Goal: Task Accomplishment & Management: Manage account settings

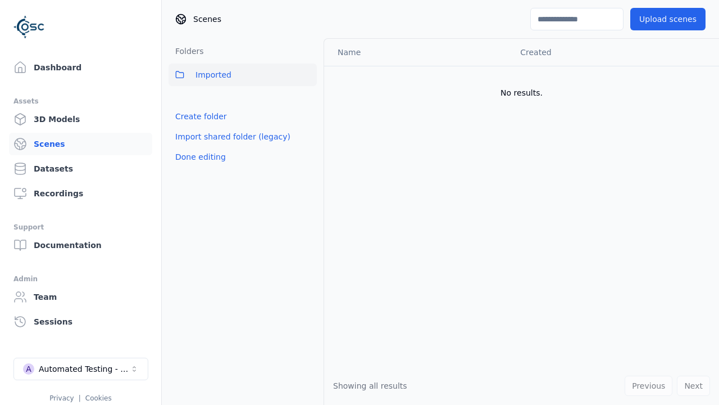
click at [197, 116] on link "Create folder" at bounding box center [201, 116] width 52 height 11
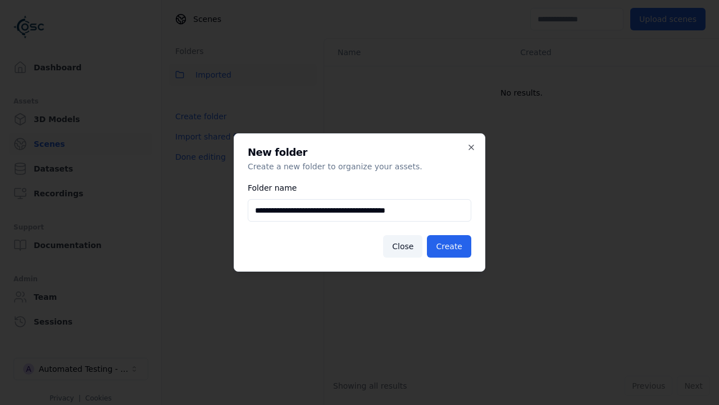
click at [451, 246] on button "Create" at bounding box center [449, 246] width 44 height 22
click at [197, 167] on button "Done editing" at bounding box center [201, 157] width 64 height 20
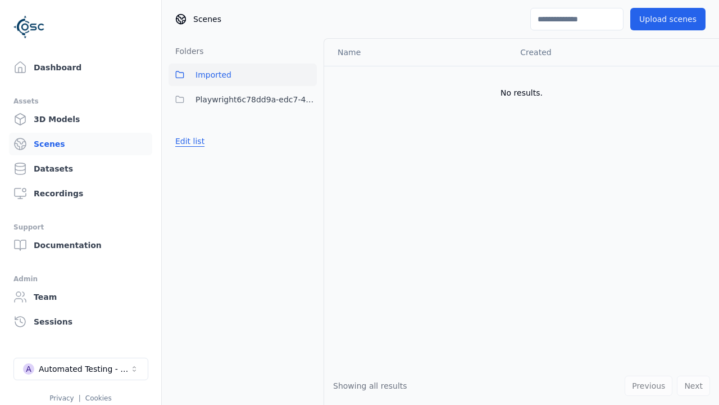
click at [188, 141] on button "Edit list" at bounding box center [190, 141] width 43 height 20
click at [308, 99] on html "Support Dashboard Assets 3D Models Scenes Datasets Recordings Support Documenta…" at bounding box center [359, 202] width 719 height 405
click at [308, 158] on div "Rename" at bounding box center [312, 158] width 75 height 18
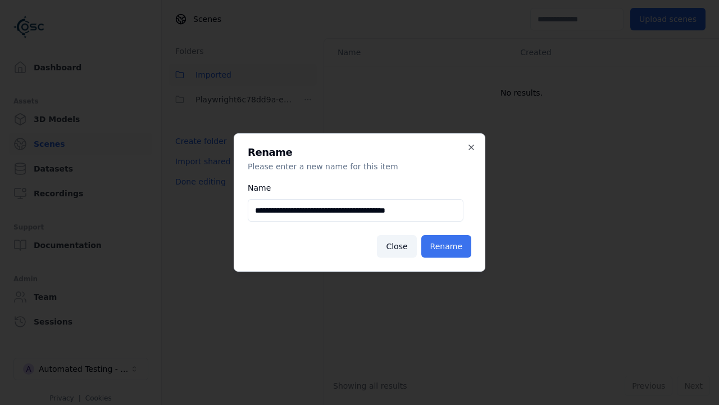
type input "**********"
click at [448, 246] on button "Rename" at bounding box center [446, 246] width 50 height 22
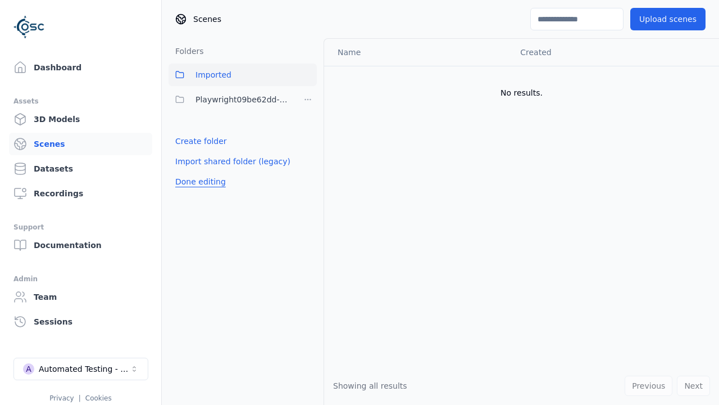
click at [197, 182] on button "Done editing" at bounding box center [201, 181] width 64 height 20
click at [188, 171] on button "Done editing" at bounding box center [201, 181] width 64 height 20
click at [308, 99] on html "Support Dashboard Assets 3D Models Scenes Datasets Recordings Support Documenta…" at bounding box center [359, 202] width 719 height 405
click at [308, 176] on div "Delete" at bounding box center [312, 176] width 75 height 18
